Goal: Task Accomplishment & Management: Use online tool/utility

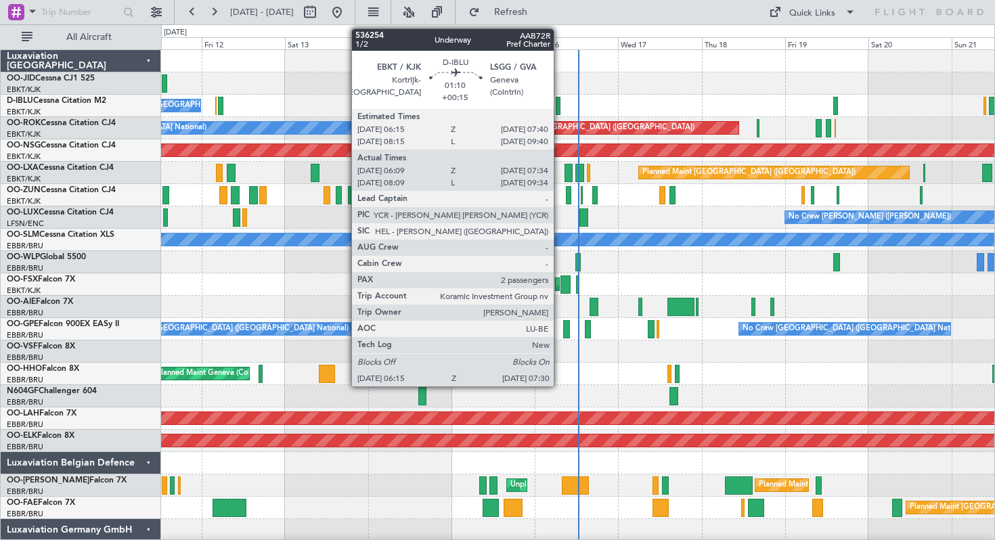
click at [560, 105] on div at bounding box center [558, 106] width 5 height 18
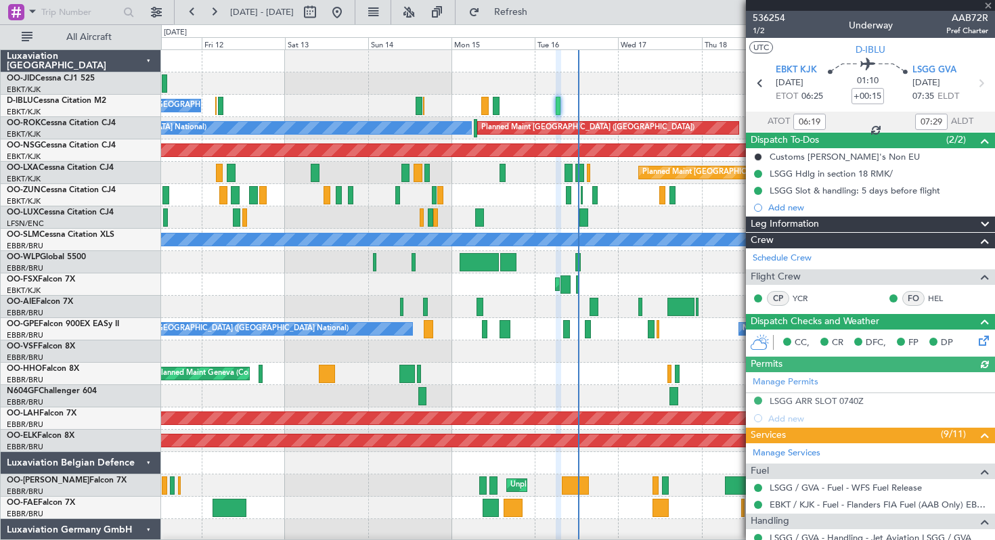
scroll to position [290, 0]
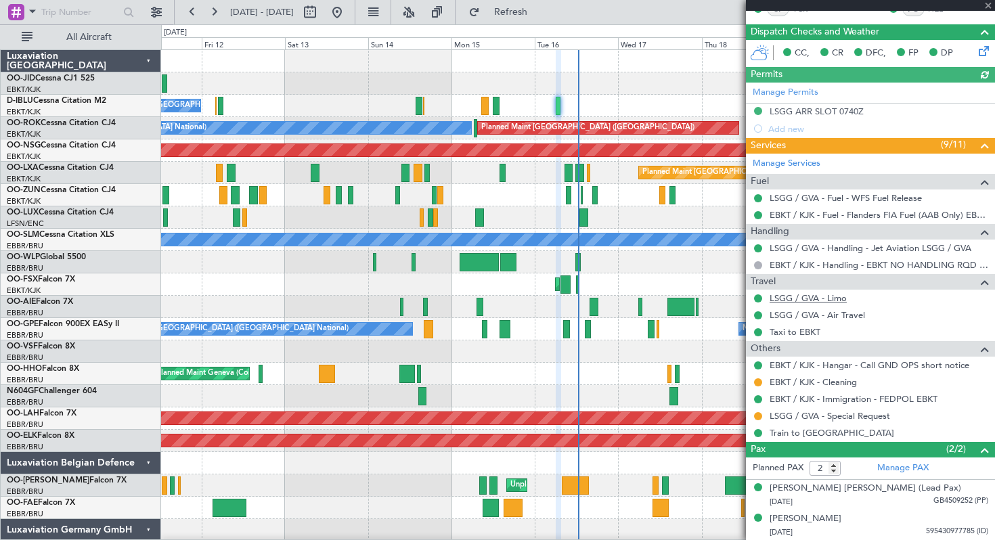
click at [819, 295] on link "LSGG / GVA - Limo" at bounding box center [808, 298] width 77 height 12
